Goal: Complete application form

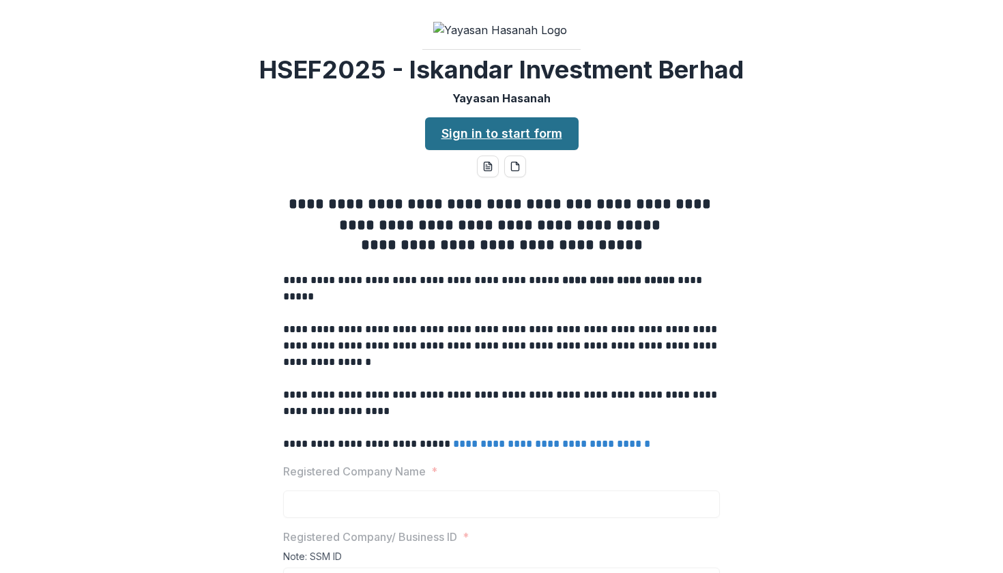
click at [517, 150] on link "Sign in to start form" at bounding box center [501, 133] width 153 height 33
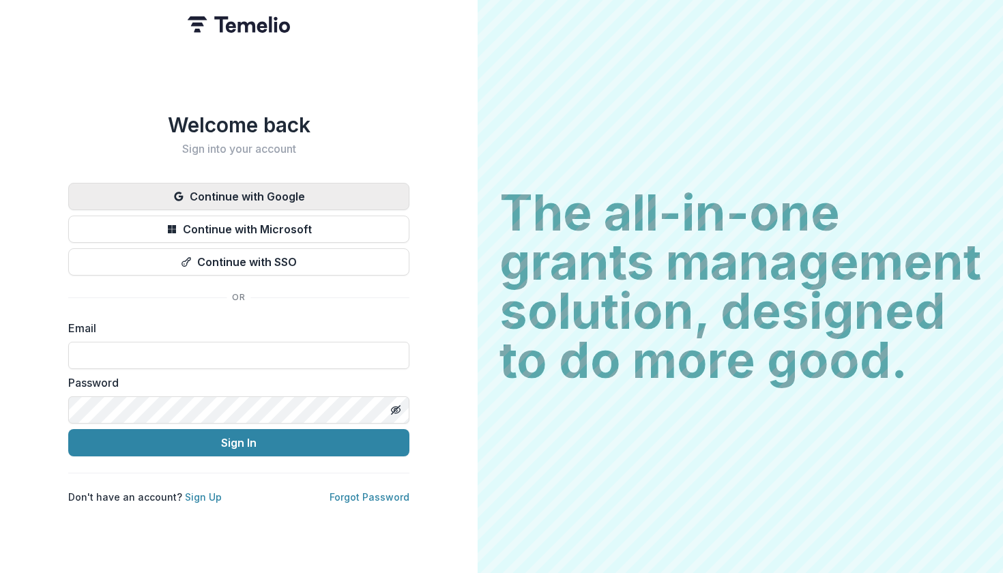
click at [290, 191] on button "Continue with Google" at bounding box center [238, 196] width 341 height 27
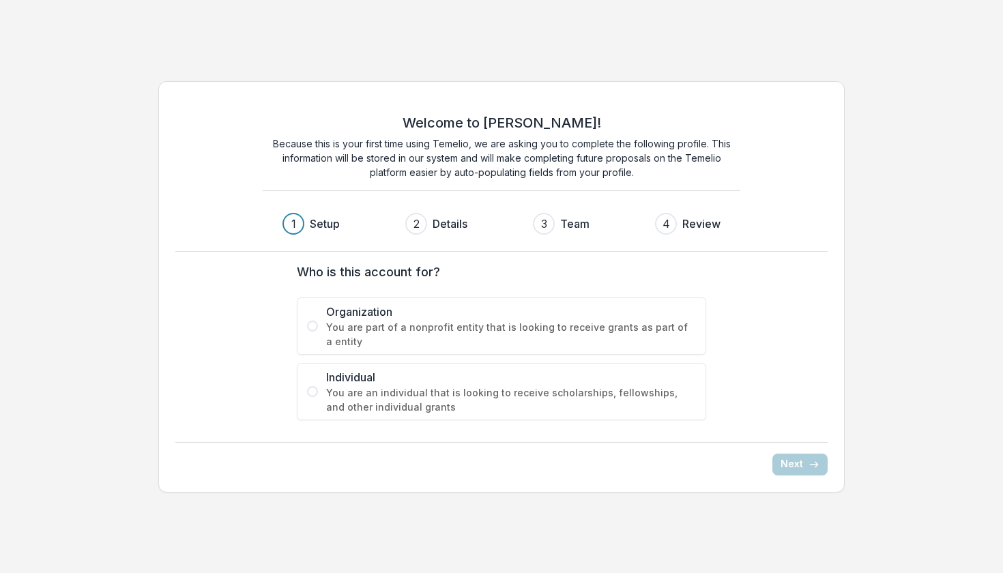
click at [381, 326] on span "You are part of a nonprofit entity that is looking to receive grants as part of…" at bounding box center [511, 334] width 370 height 29
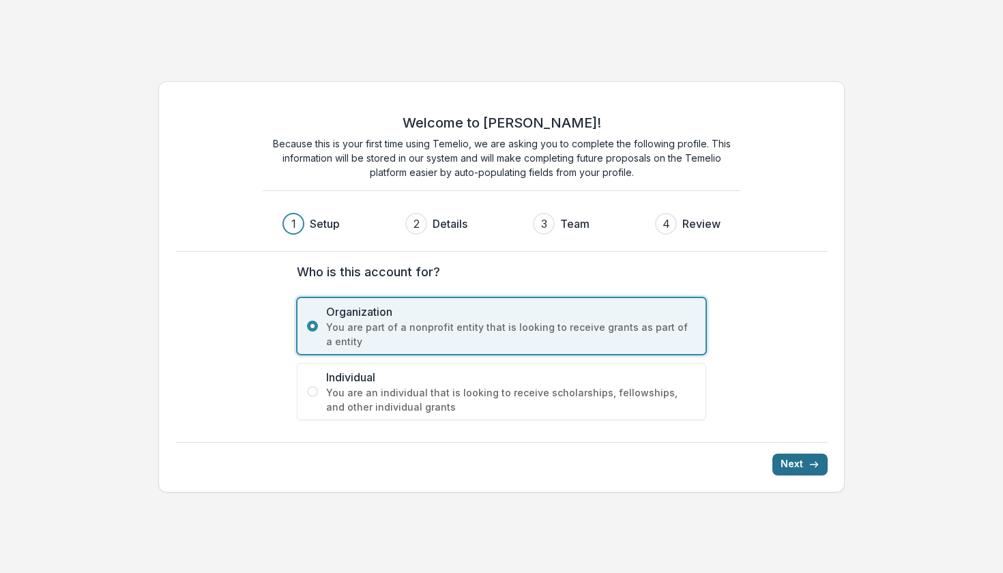
click at [808, 465] on icon "submit" at bounding box center [813, 464] width 11 height 11
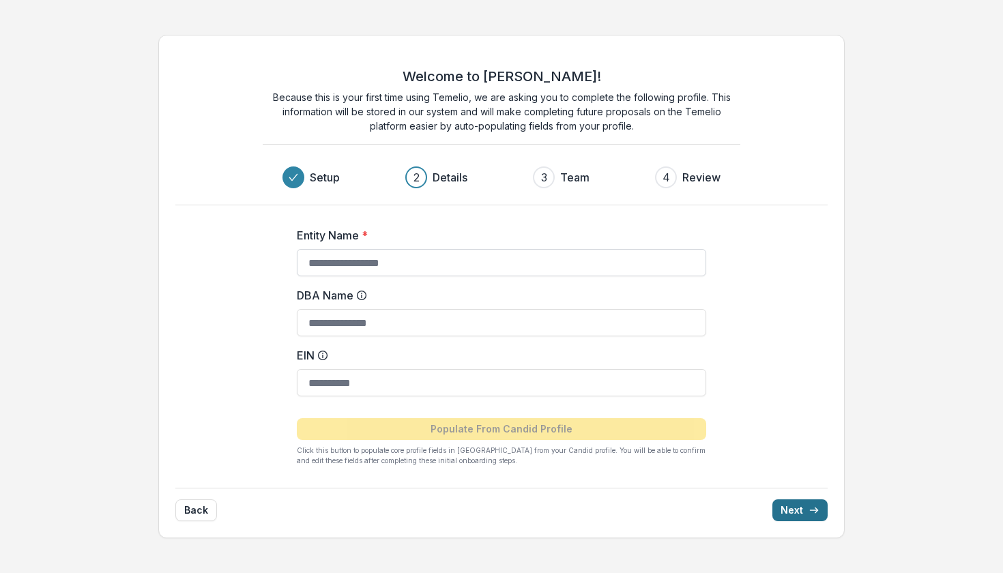
click at [469, 267] on input "Entity Name *" at bounding box center [501, 262] width 409 height 27
type input "**********"
click at [452, 324] on input "DBA Name" at bounding box center [501, 322] width 409 height 27
click at [358, 294] on icon at bounding box center [361, 295] width 11 height 11
click at [358, 309] on input "DBA Name" at bounding box center [501, 322] width 409 height 27
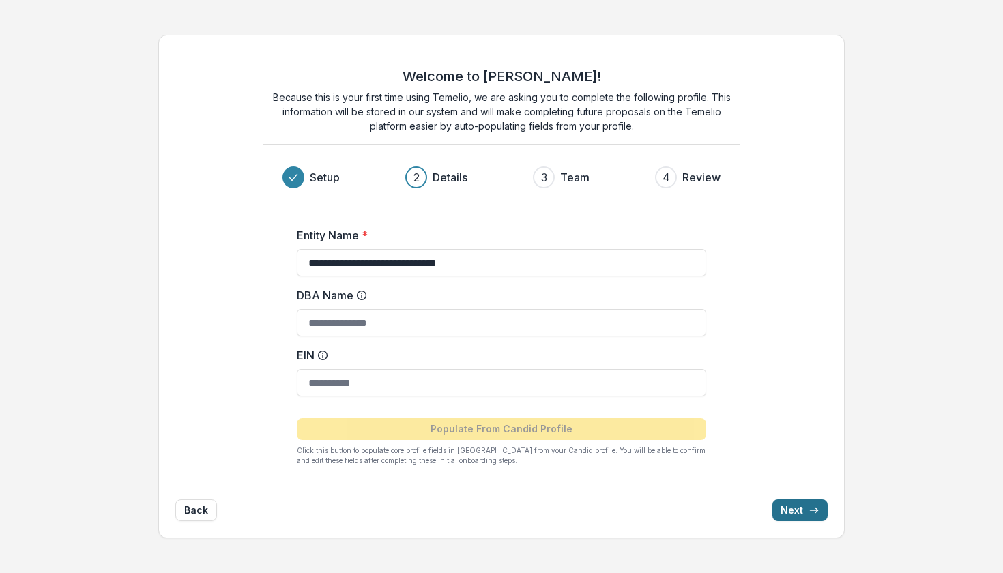
click at [358, 294] on icon at bounding box center [361, 295] width 11 height 11
click at [358, 309] on input "DBA Name" at bounding box center [501, 322] width 409 height 27
click at [363, 295] on icon at bounding box center [361, 295] width 11 height 11
click at [363, 309] on input "DBA Name" at bounding box center [501, 322] width 409 height 27
click at [363, 295] on icon at bounding box center [361, 295] width 11 height 11
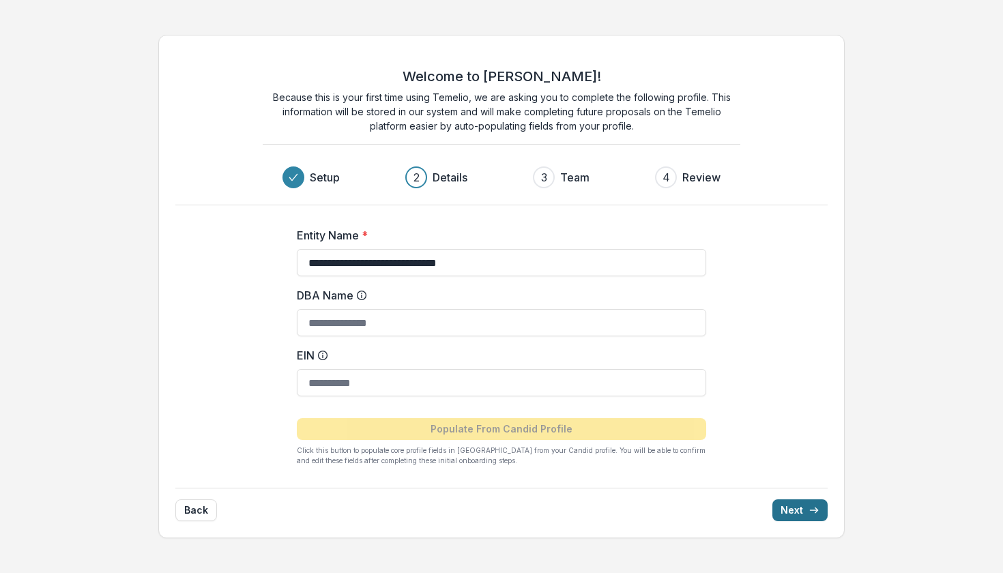
click at [363, 309] on input "DBA Name" at bounding box center [501, 322] width 409 height 27
click at [359, 294] on icon at bounding box center [361, 295] width 11 height 11
click at [359, 309] on input "DBA Name" at bounding box center [501, 322] width 409 height 27
click at [359, 294] on icon at bounding box center [361, 295] width 11 height 11
click at [359, 309] on input "DBA Name" at bounding box center [501, 322] width 409 height 27
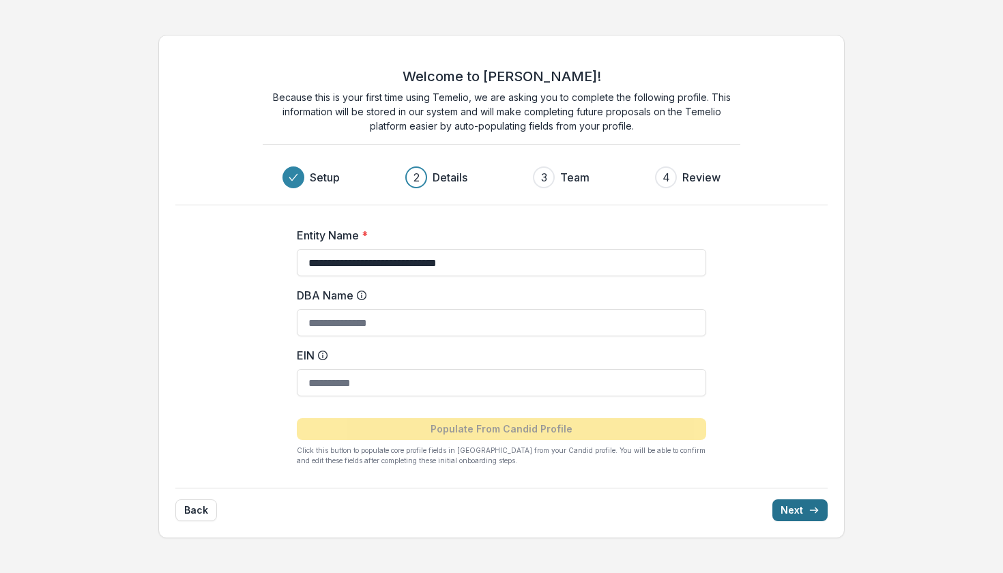
click at [362, 295] on line at bounding box center [362, 296] width 0 height 3
click at [361, 309] on input "DBA Name" at bounding box center [501, 322] width 409 height 27
click at [362, 295] on line at bounding box center [362, 296] width 0 height 3
click at [361, 309] on input "DBA Name" at bounding box center [501, 322] width 409 height 27
click at [368, 320] on input "DBA Name" at bounding box center [501, 322] width 409 height 27
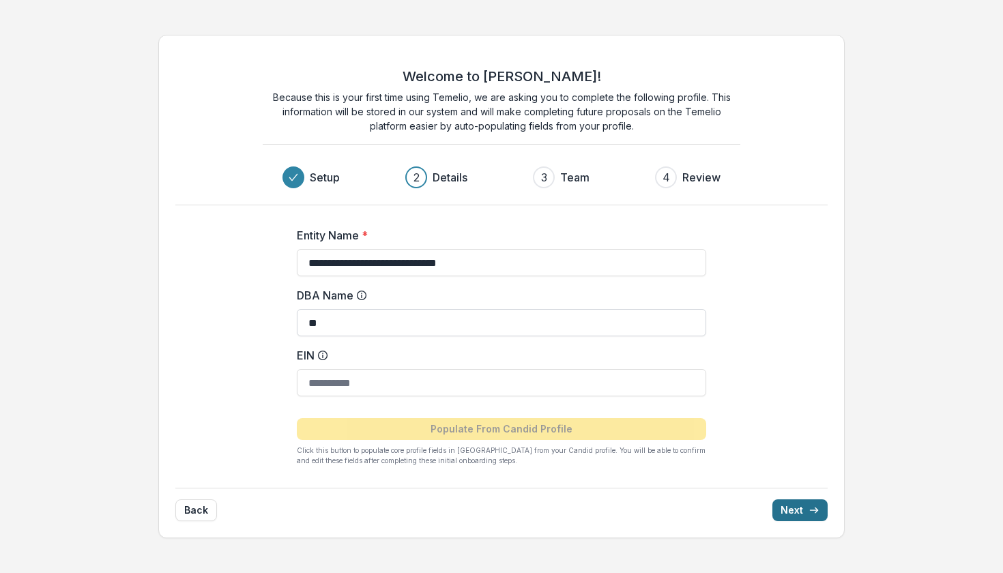
type input "*"
type input "**********"
click at [324, 386] on input "EIN" at bounding box center [501, 382] width 409 height 27
click at [392, 370] on input "EIN" at bounding box center [501, 382] width 409 height 27
type input "*"
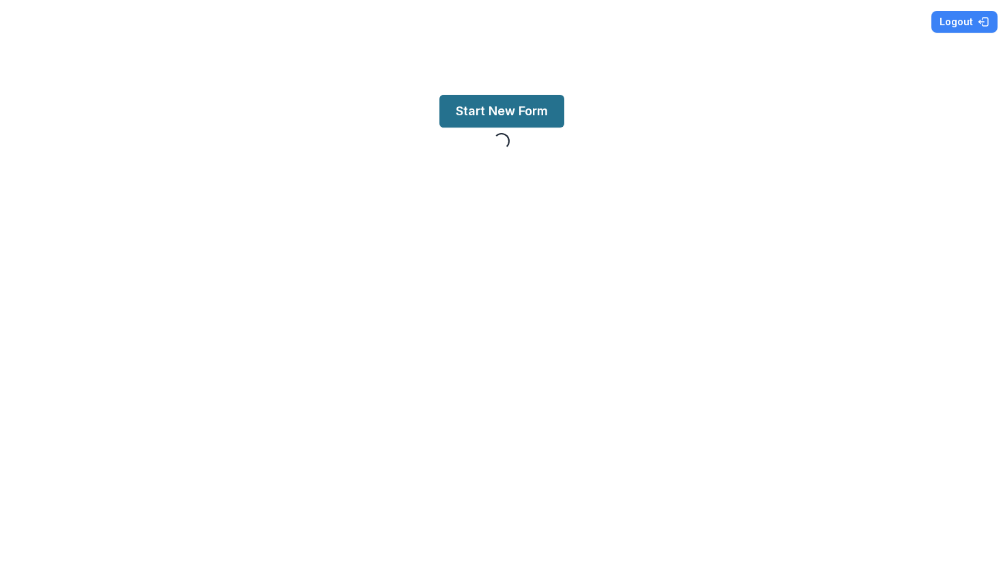
click at [512, 121] on button "Start New Form" at bounding box center [501, 111] width 125 height 33
click at [512, 112] on button "Start New Form" at bounding box center [501, 111] width 125 height 33
click at [520, 117] on button "Start New Form" at bounding box center [501, 111] width 125 height 33
